Goal: Task Accomplishment & Management: Complete application form

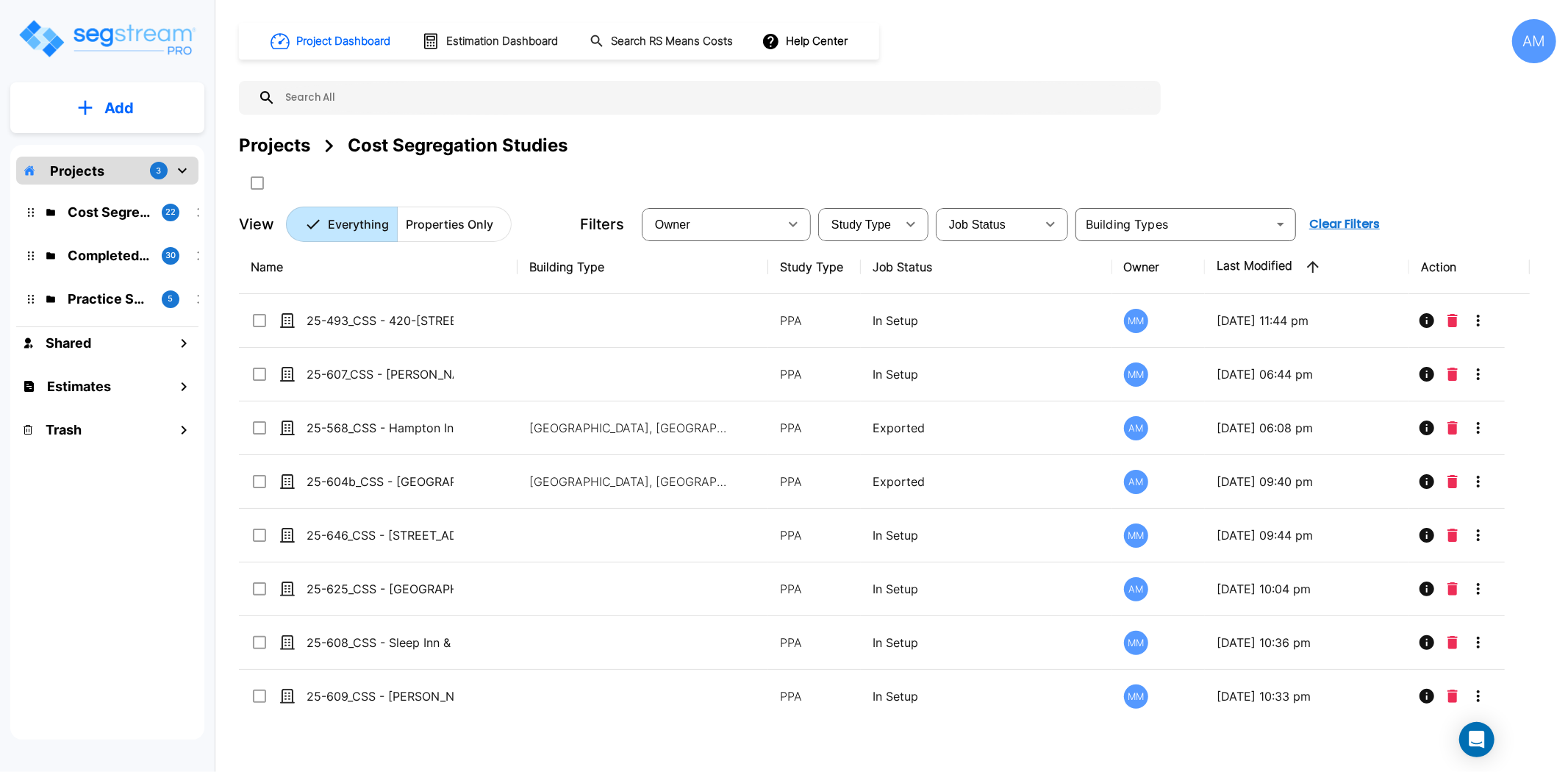
click at [75, 101] on button "Add" at bounding box center [107, 108] width 194 height 42
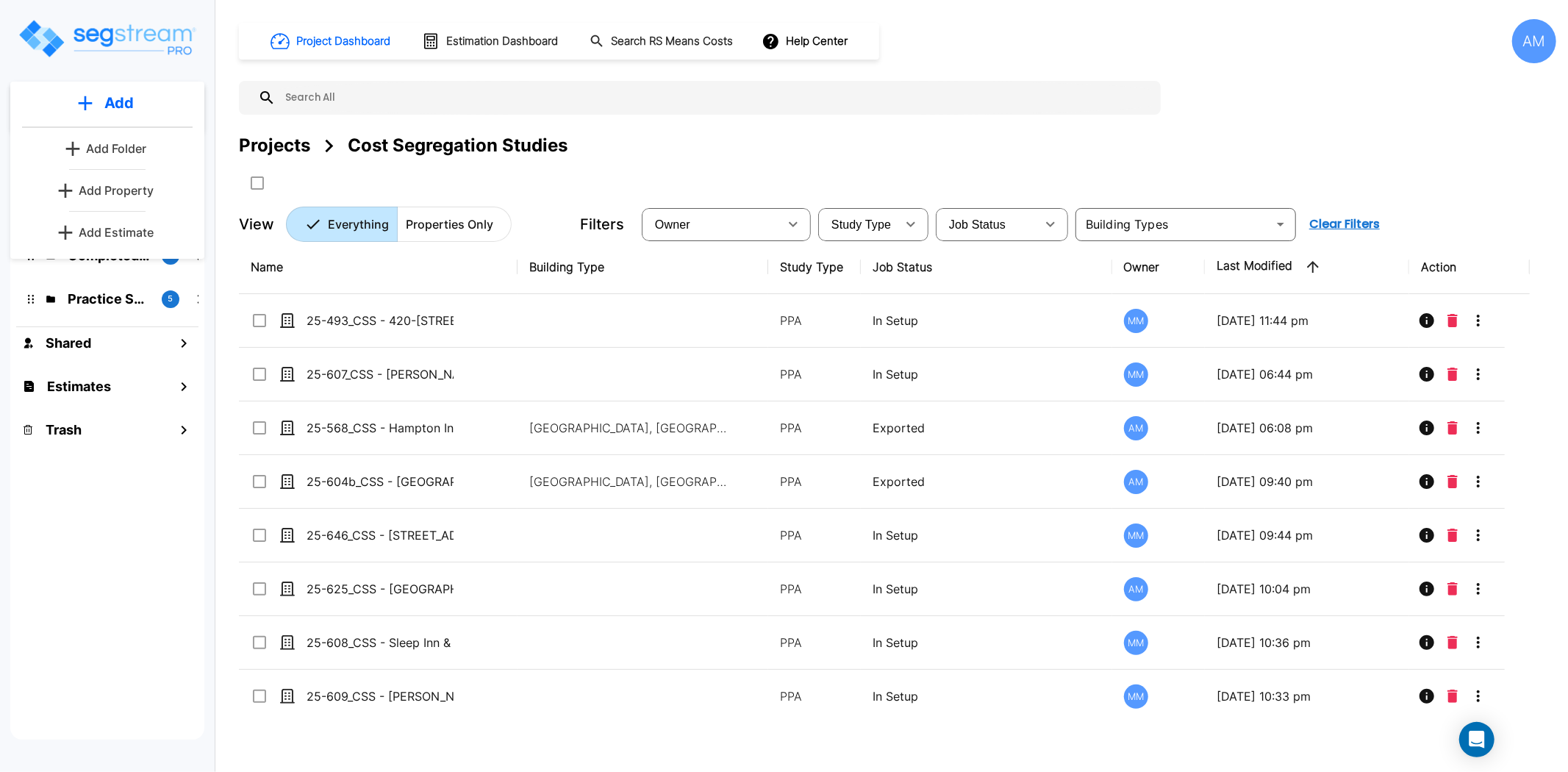
click at [782, 172] on div at bounding box center [526, 182] width 574 height 24
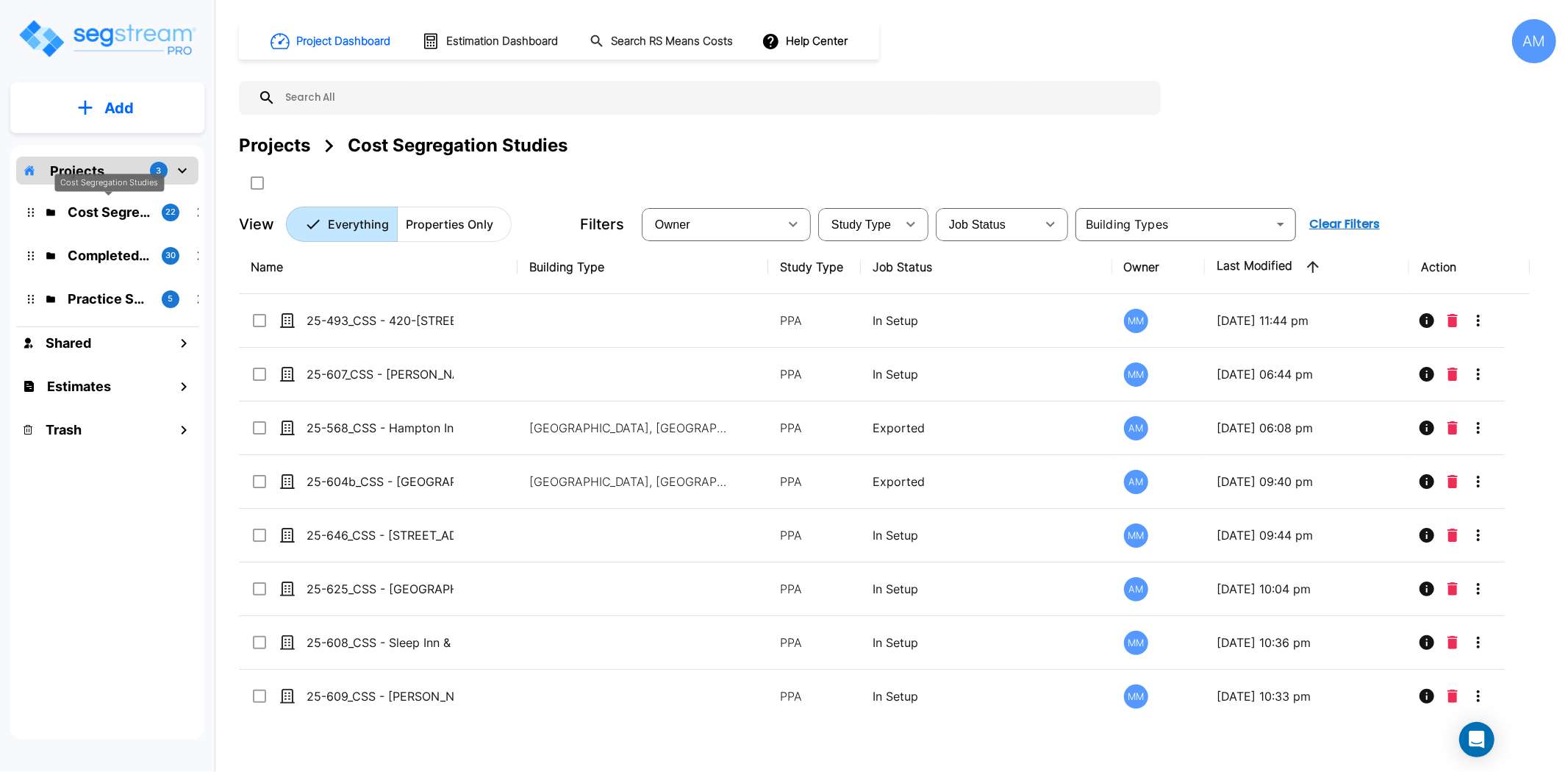
click at [122, 208] on p "Cost Segregation Studies" at bounding box center [109, 212] width 82 height 20
click at [135, 99] on button "Add" at bounding box center [107, 108] width 194 height 42
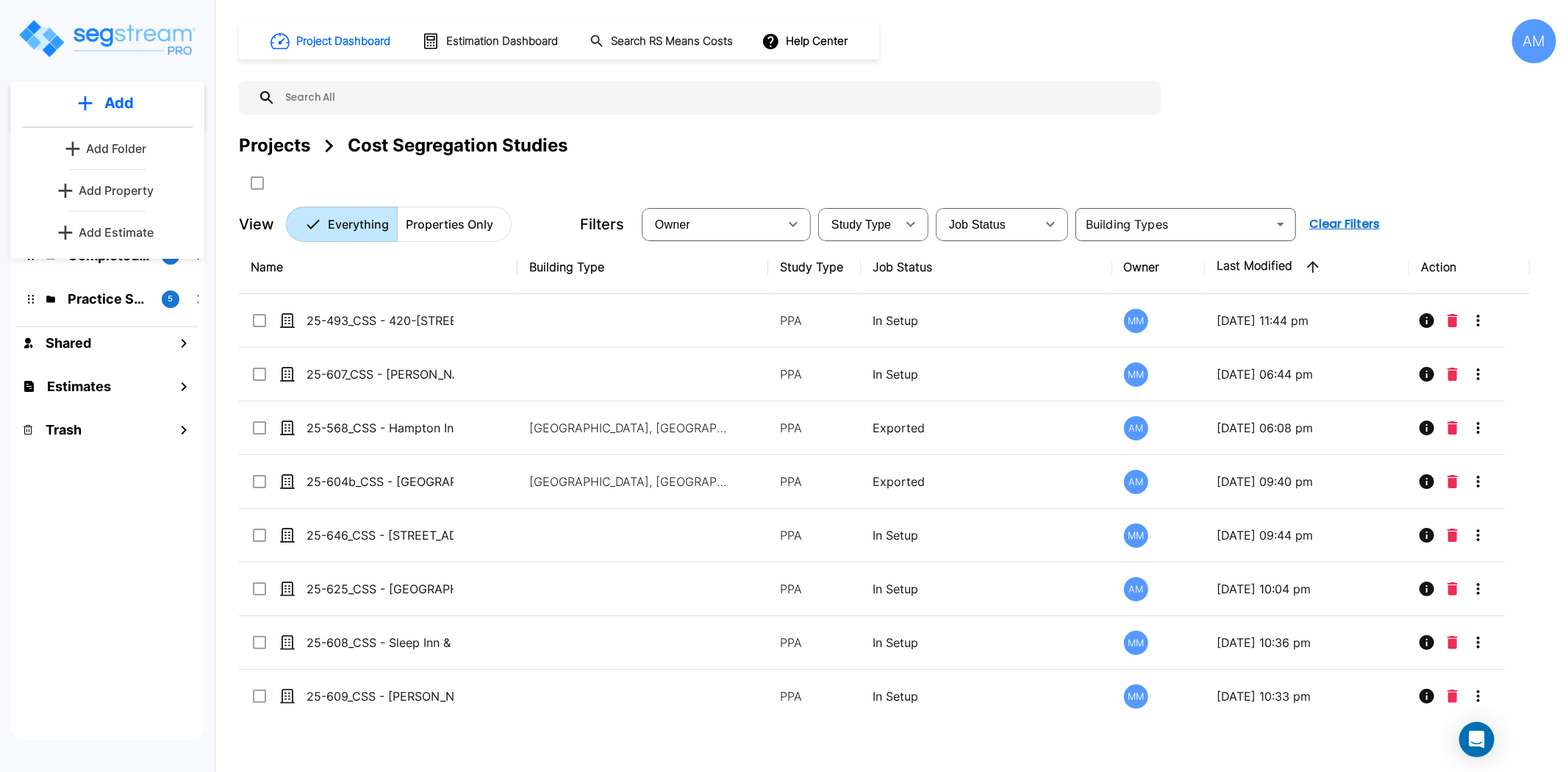
click at [129, 196] on p "Add Property" at bounding box center [116, 190] width 75 height 18
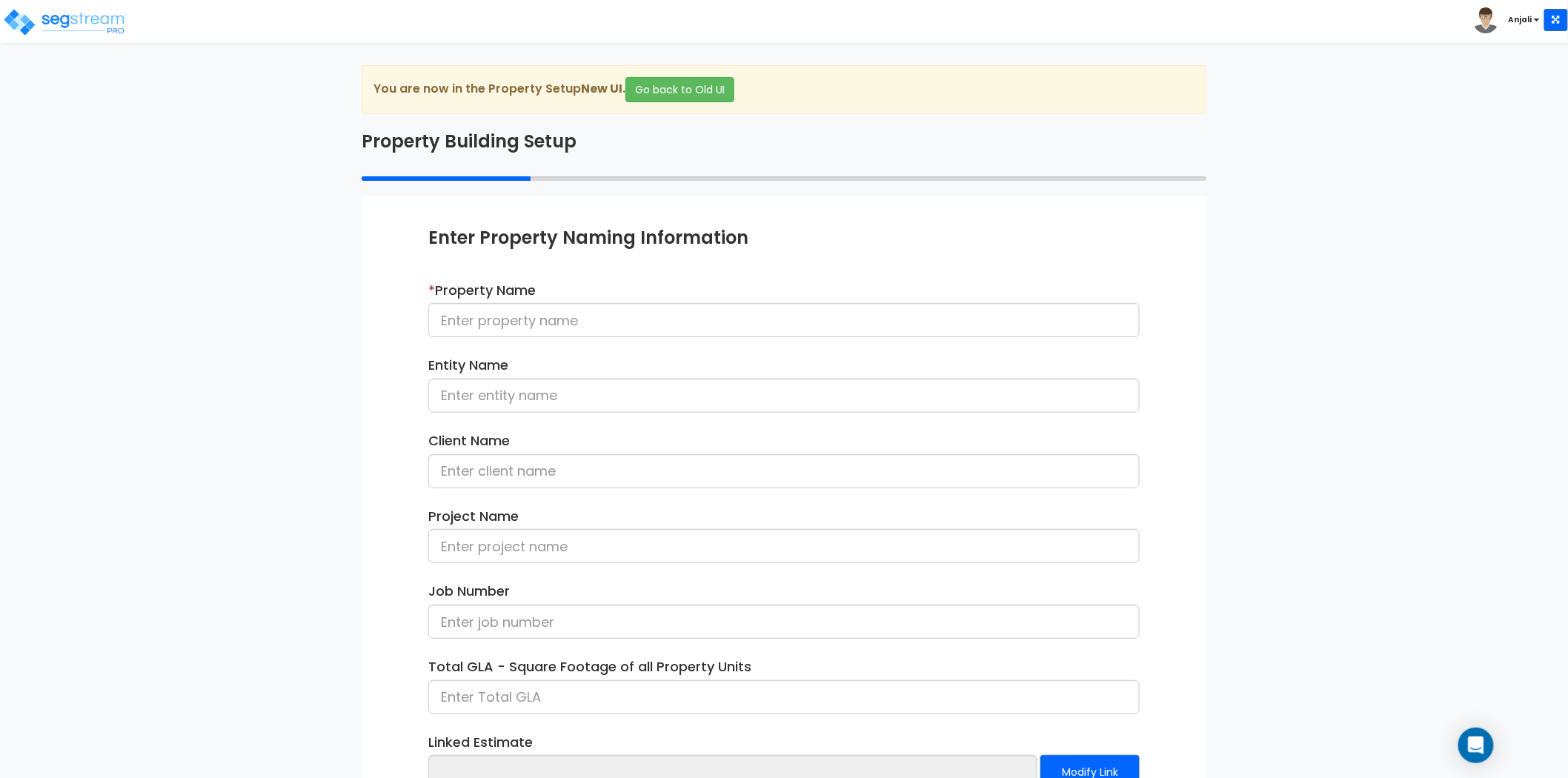
drag, startPoint x: 594, startPoint y: 344, endPoint x: 587, endPoint y: 334, distance: 12.2
click at [594, 344] on div "* Property Name" at bounding box center [784, 315] width 733 height 68
click at [585, 325] on input at bounding box center [784, 320] width 712 height 34
paste input "25-602_CSS - Terry Black's BBQ and Opal's Oysters Waco, TX - Black Family Inves…"
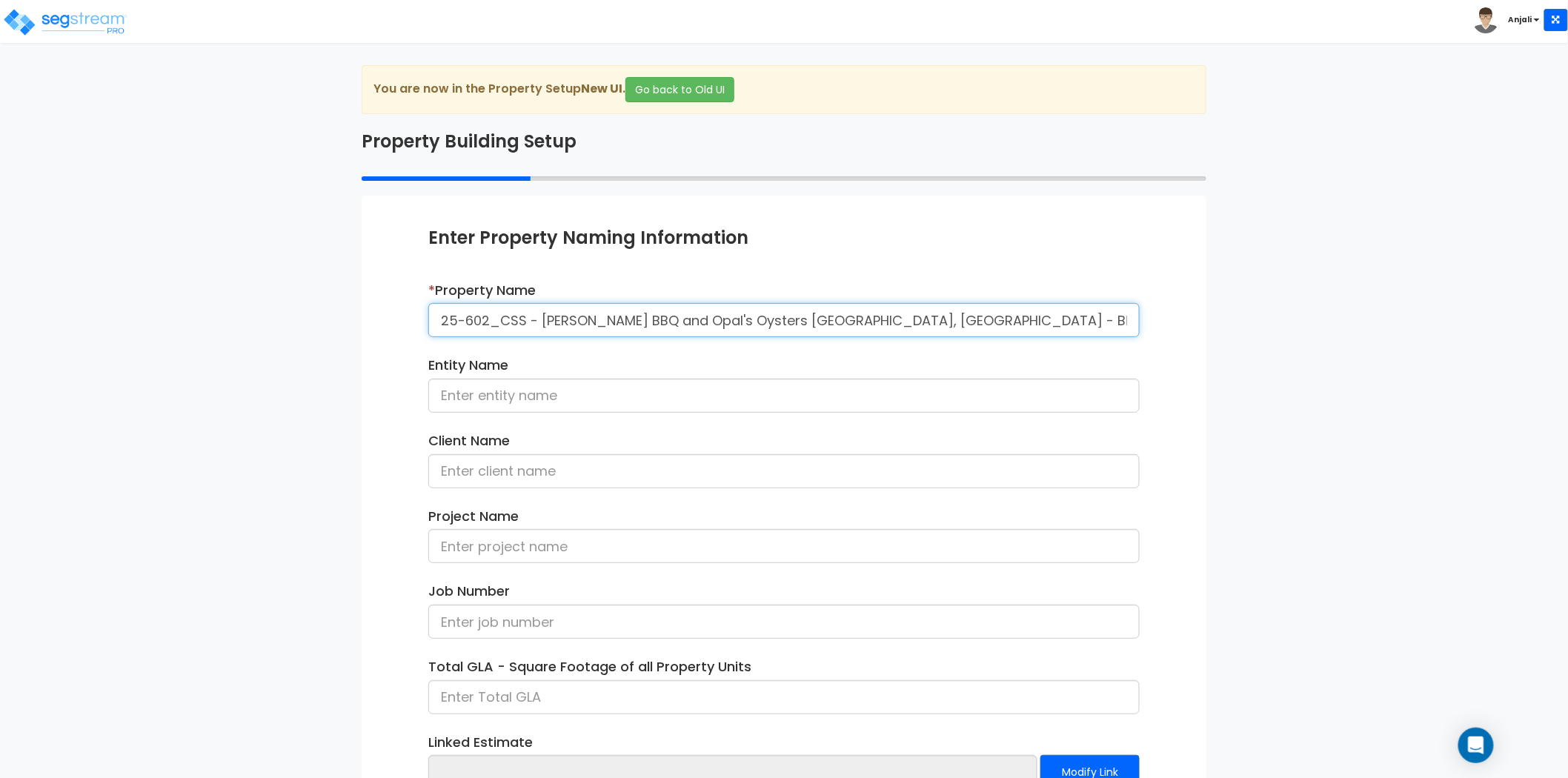
drag, startPoint x: 1084, startPoint y: 316, endPoint x: 1001, endPoint y: 319, distance: 83.1
click at [1001, 319] on input "25-602_CSS - Terry Black's BBQ and Opal's Oysters Waco, TX - Black Family Inves…" at bounding box center [784, 320] width 712 height 34
type input "25-602_CSS - Terry Black's BBQ and Opal's Oysters Waco, TX - Black Family Inves…"
click at [562, 476] on input at bounding box center [784, 472] width 712 height 34
paste input "Terry Black"
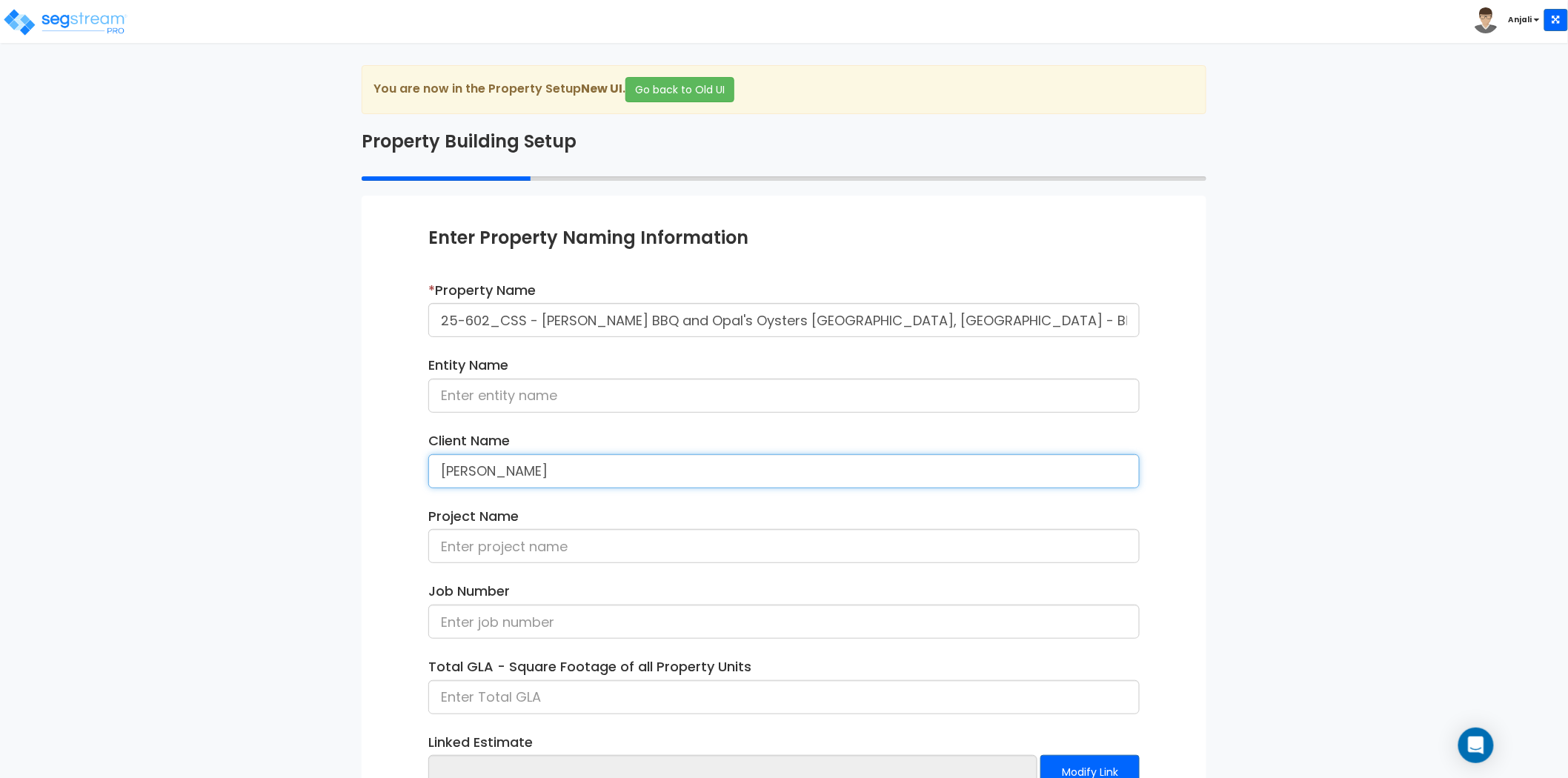
type input "Terry Black"
click at [403, 522] on div "Enter Property Naming Information * Property Name 25-602_CSS - Terry Black's BB…" at bounding box center [783, 541] width 845 height 691
drag, startPoint x: 523, startPoint y: 320, endPoint x: 395, endPoint y: 313, distance: 128.2
click at [395, 313] on div "Enter Property Naming Information * Property Name 25-602_CSS - Terry Black's BB…" at bounding box center [783, 541] width 845 height 691
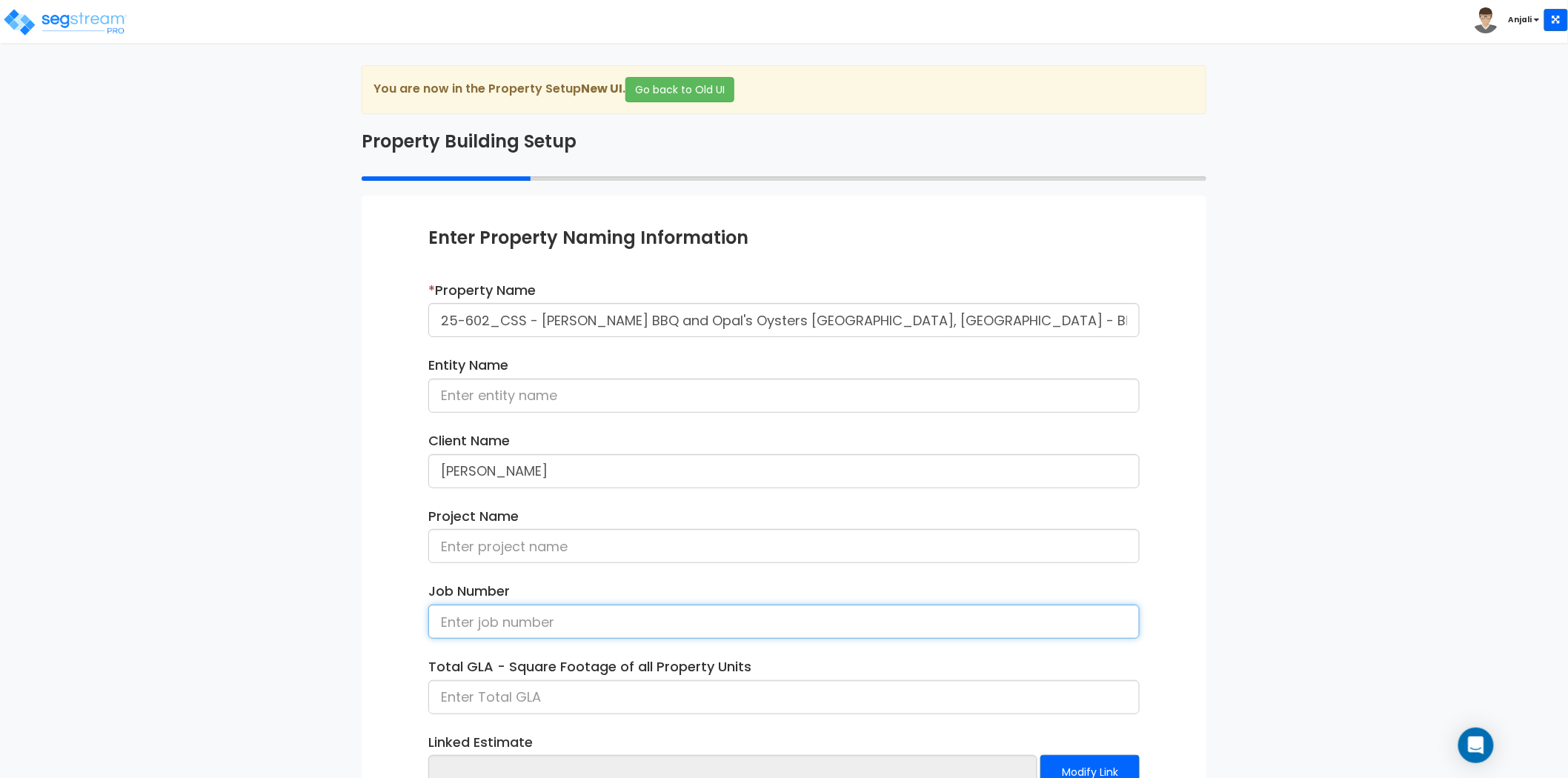
click at [497, 609] on input at bounding box center [784, 622] width 712 height 34
paste input "25-602_CSS"
type input "25-602_CSS"
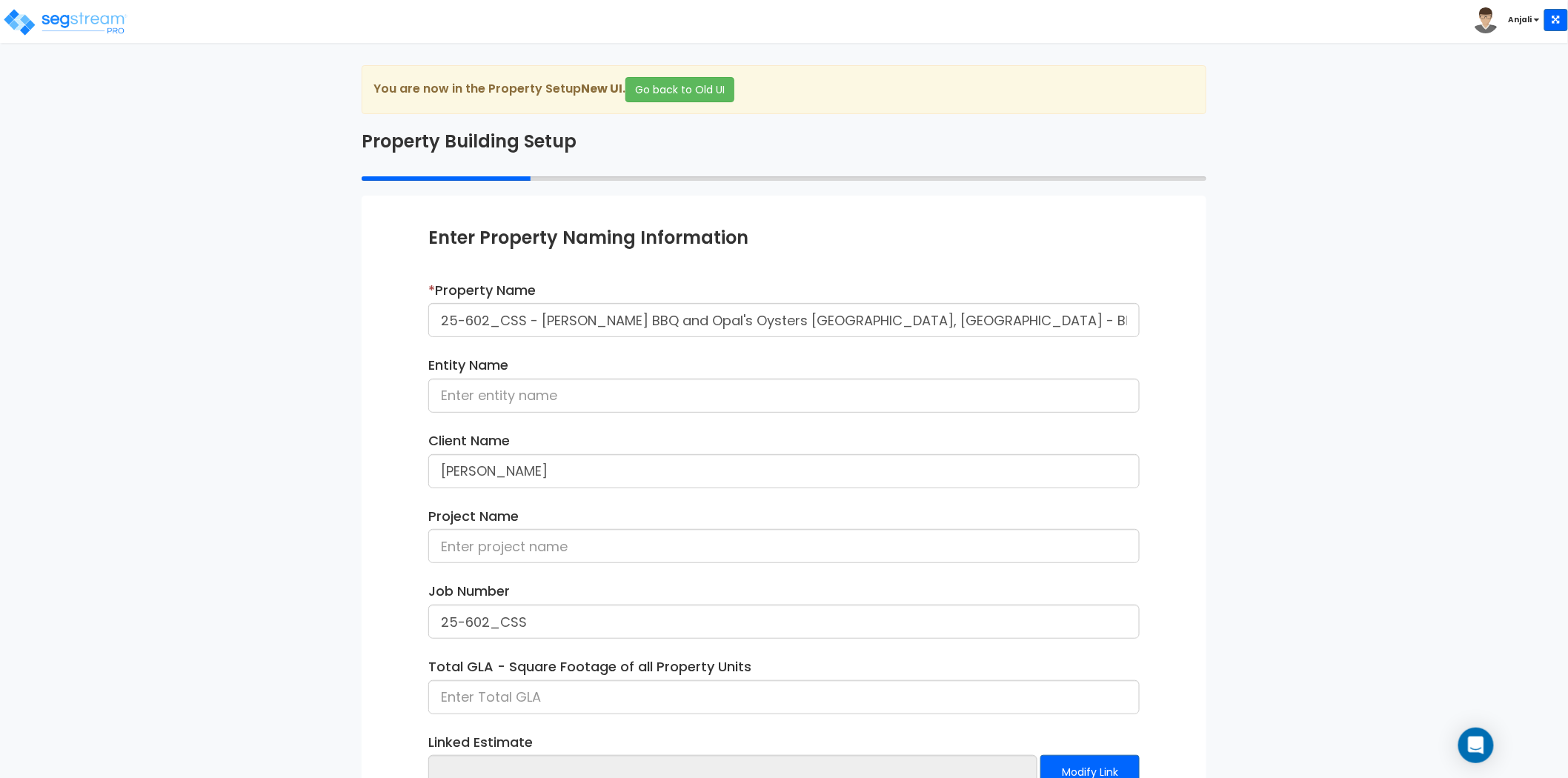
click at [373, 616] on div "Enter Property Naming Information * Property Name 25-602_CSS - Terry Black's BB…" at bounding box center [783, 541] width 845 height 691
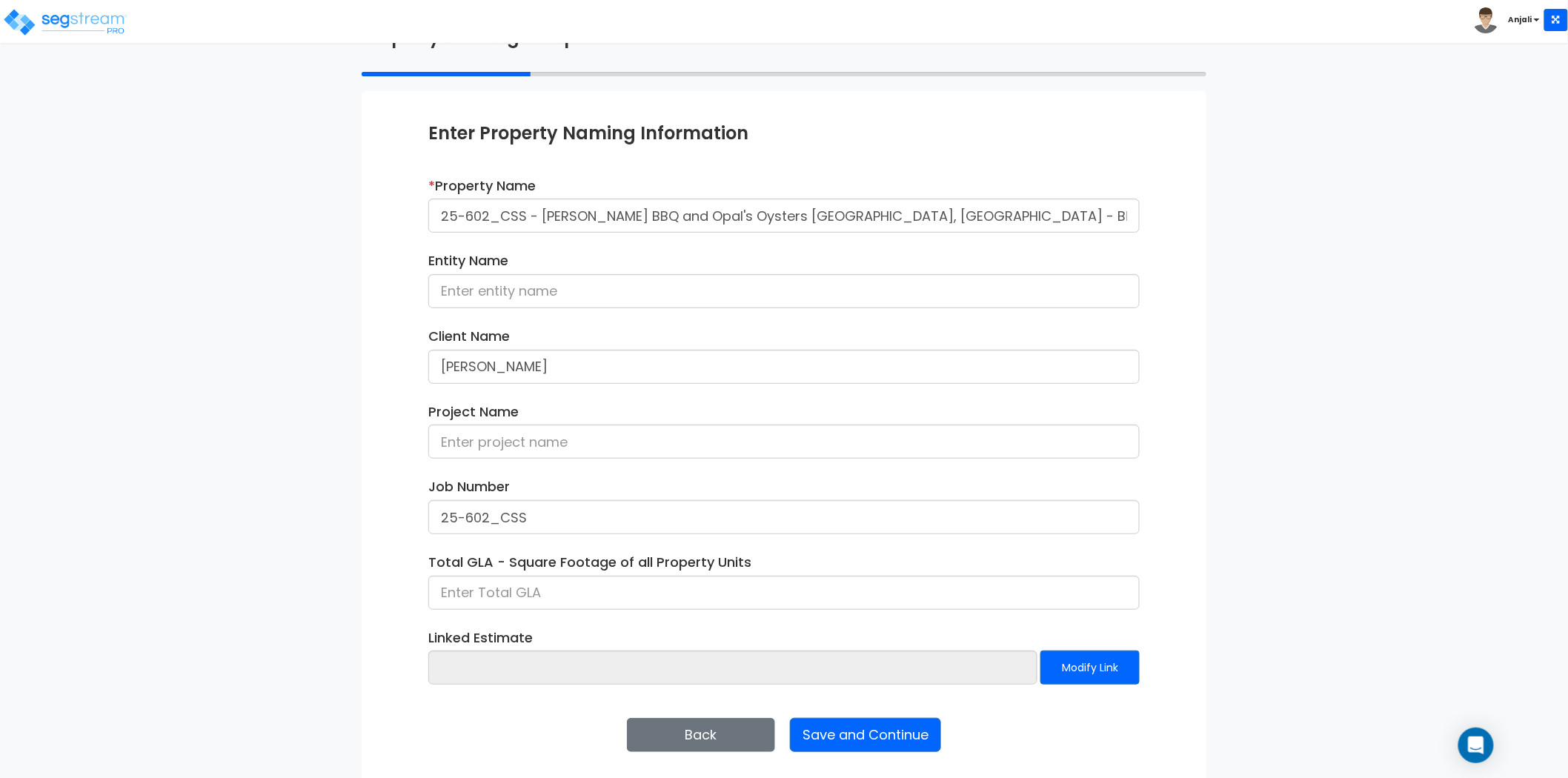
scroll to position [108, 0]
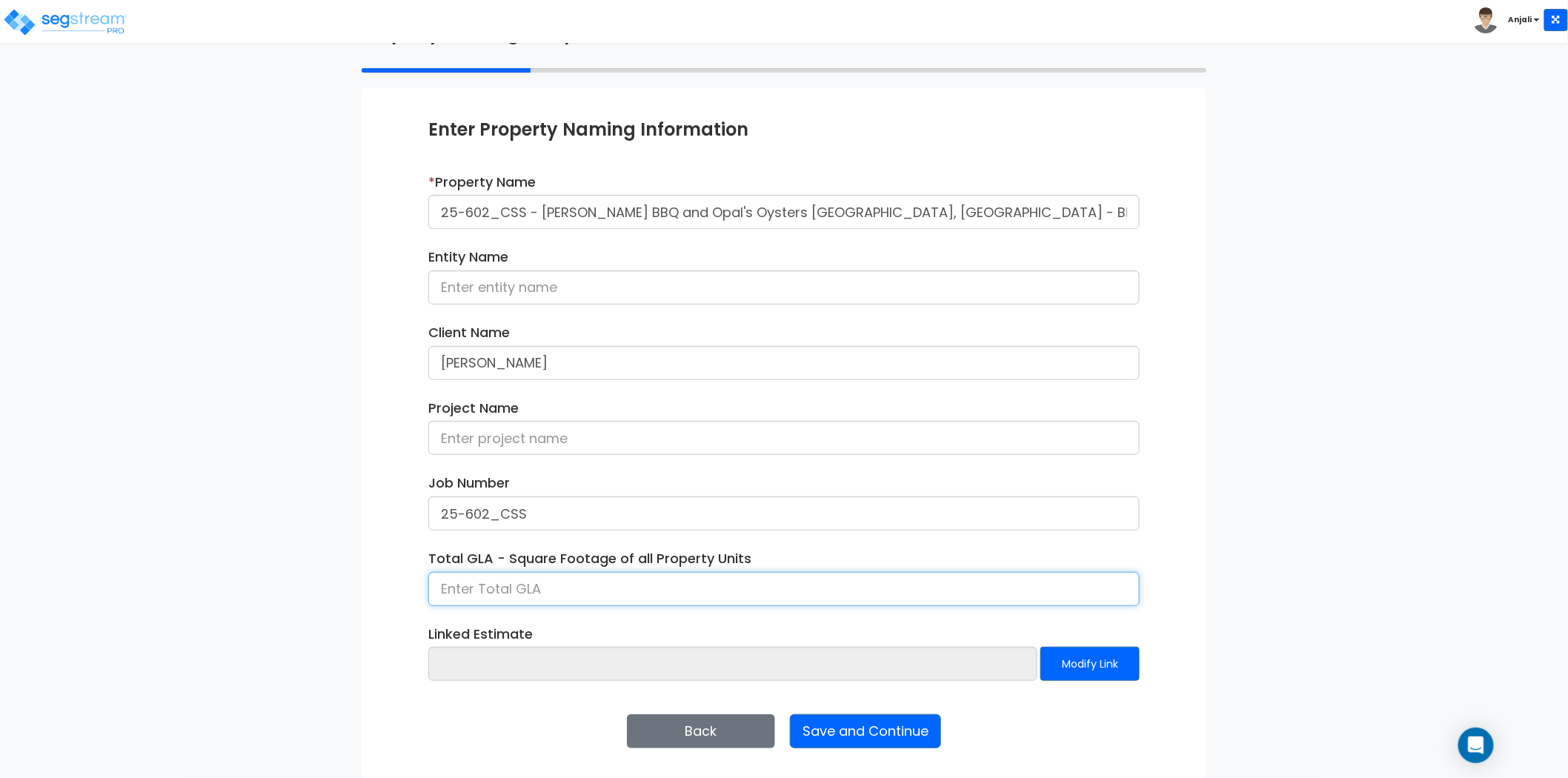
click at [544, 591] on input at bounding box center [784, 589] width 712 height 34
type input "10,967"
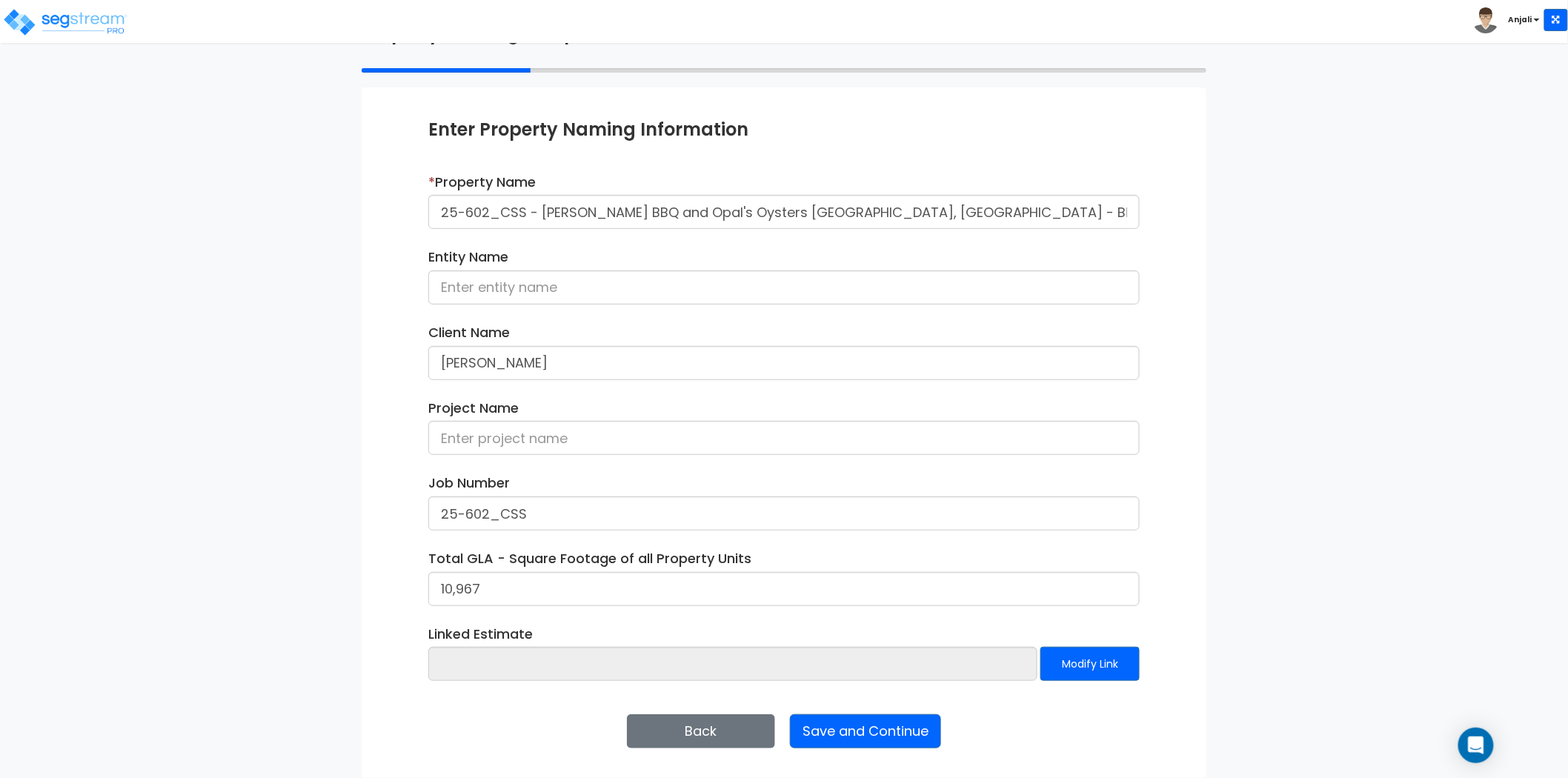
click at [289, 647] on div "We are Building your Property. So please grab a coffee and let us do the heavy …" at bounding box center [784, 368] width 1568 height 822
click at [882, 736] on button "Save and Continue" at bounding box center [866, 731] width 152 height 34
